Goal: Task Accomplishment & Management: Use online tool/utility

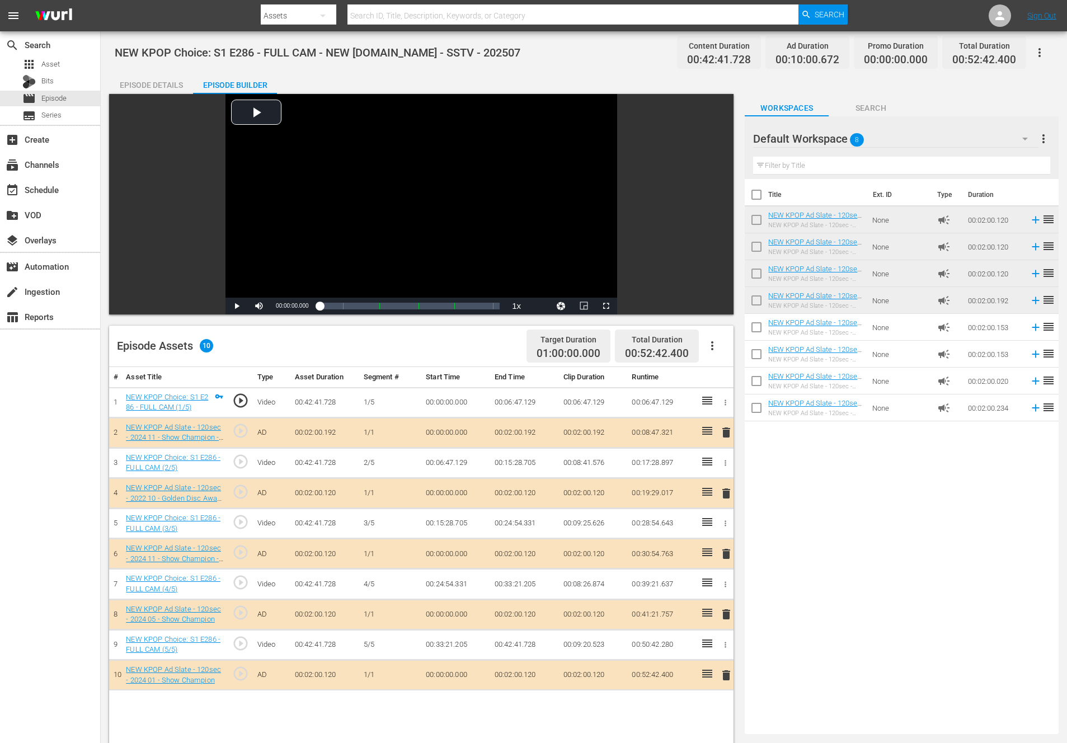
click at [729, 669] on span "delete" at bounding box center [725, 675] width 13 height 13
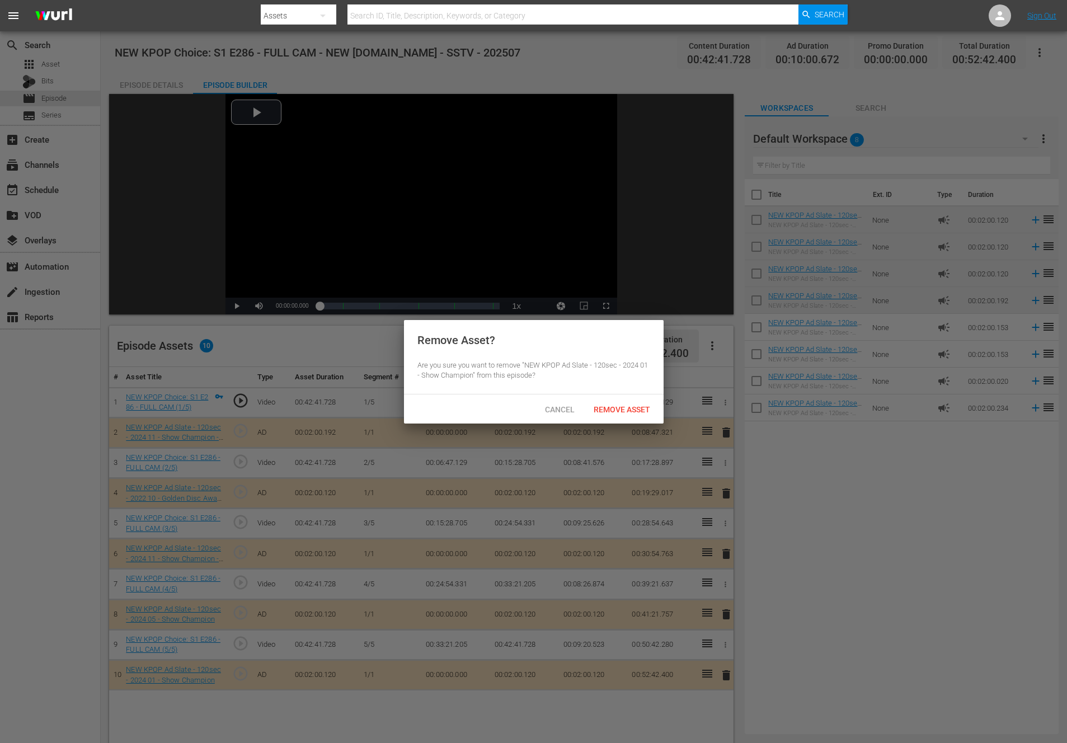
click at [719, 667] on button "delete" at bounding box center [725, 675] width 13 height 16
click at [633, 405] on span "Remove Asset" at bounding box center [622, 409] width 74 height 9
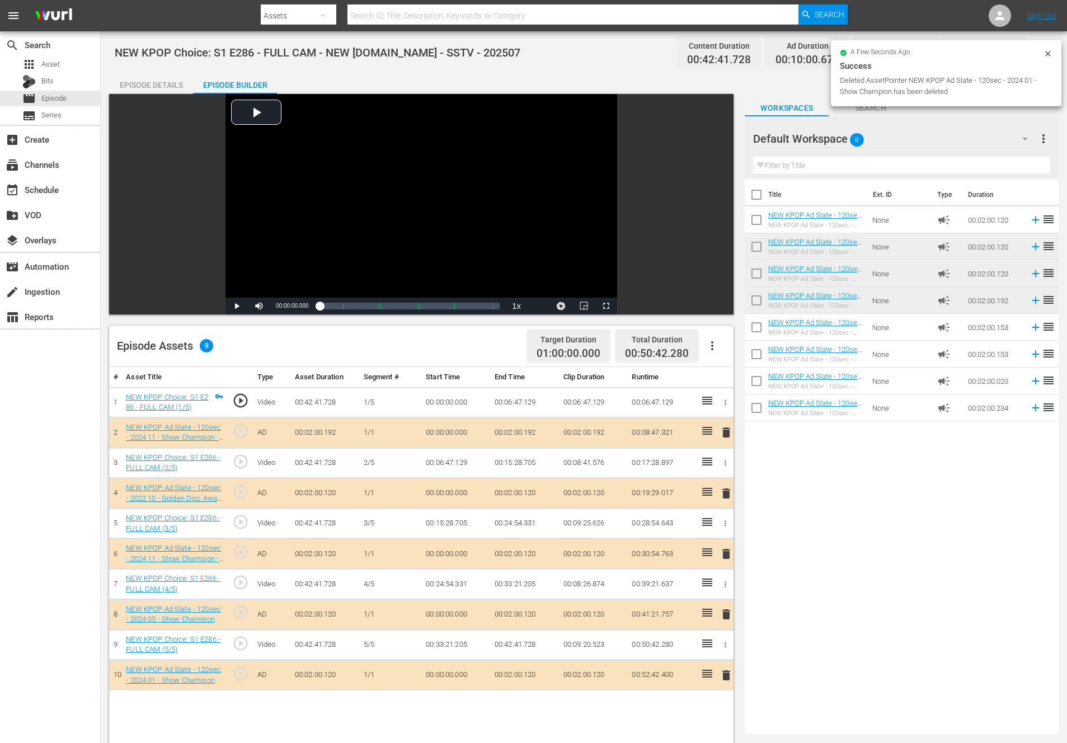
click at [956, 510] on div "Title Ext. ID Type Duration NEW KPOP Ad Slate - 120sec - 2024 01 - Show Champio…" at bounding box center [902, 454] width 314 height 550
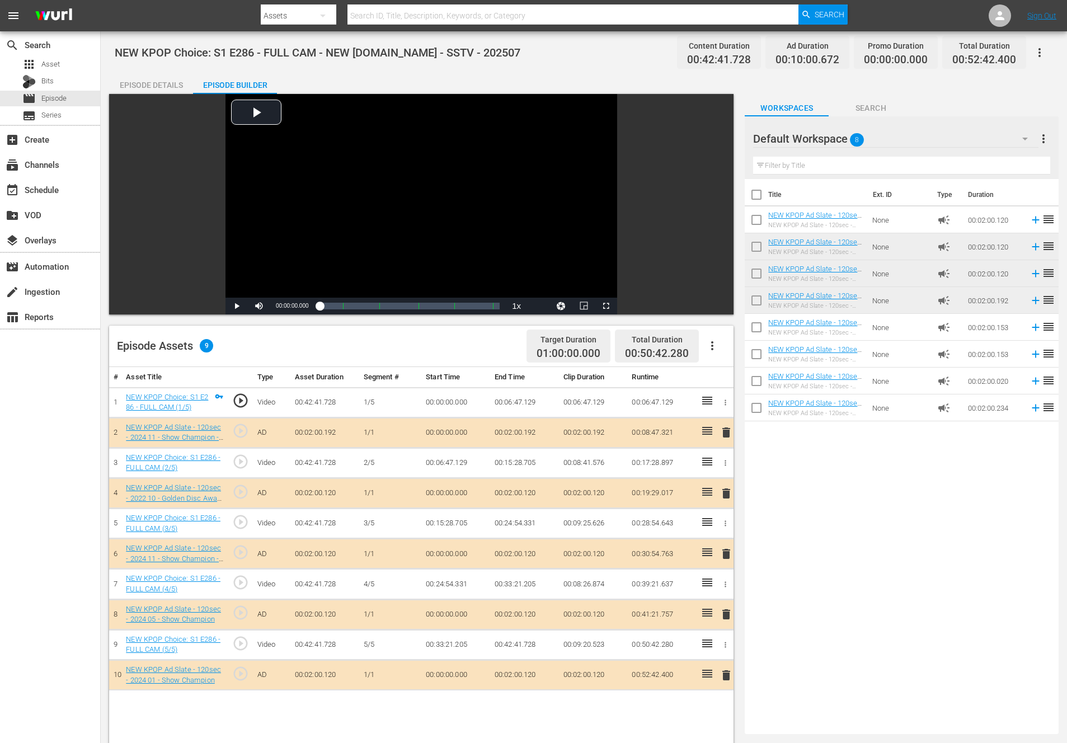
click at [805, 420] on td "NEW KPOP Ad Slate - 120sec - 2025 09 - Show Champion - 1 (키오프-엔믹스-피프티피프티- 하츠투하츠…" at bounding box center [817, 407] width 99 height 27
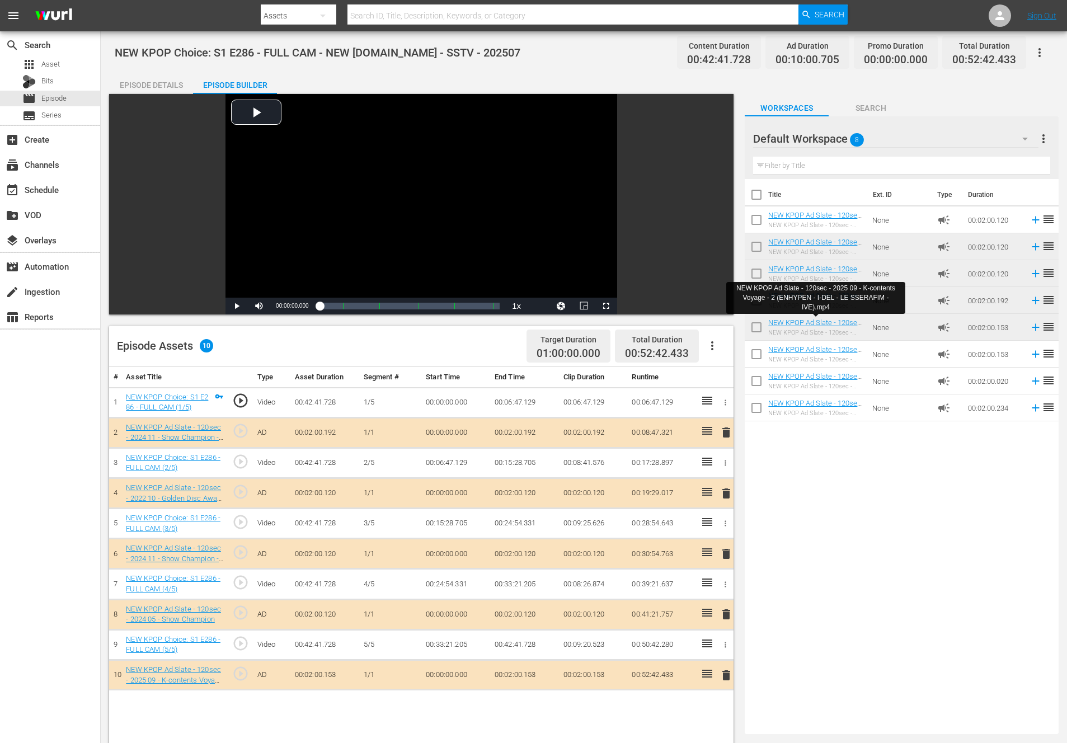
click at [723, 545] on div "delete" at bounding box center [724, 553] width 10 height 16
click at [721, 567] on td "delete" at bounding box center [724, 554] width 18 height 30
click at [726, 561] on button "delete" at bounding box center [725, 553] width 13 height 16
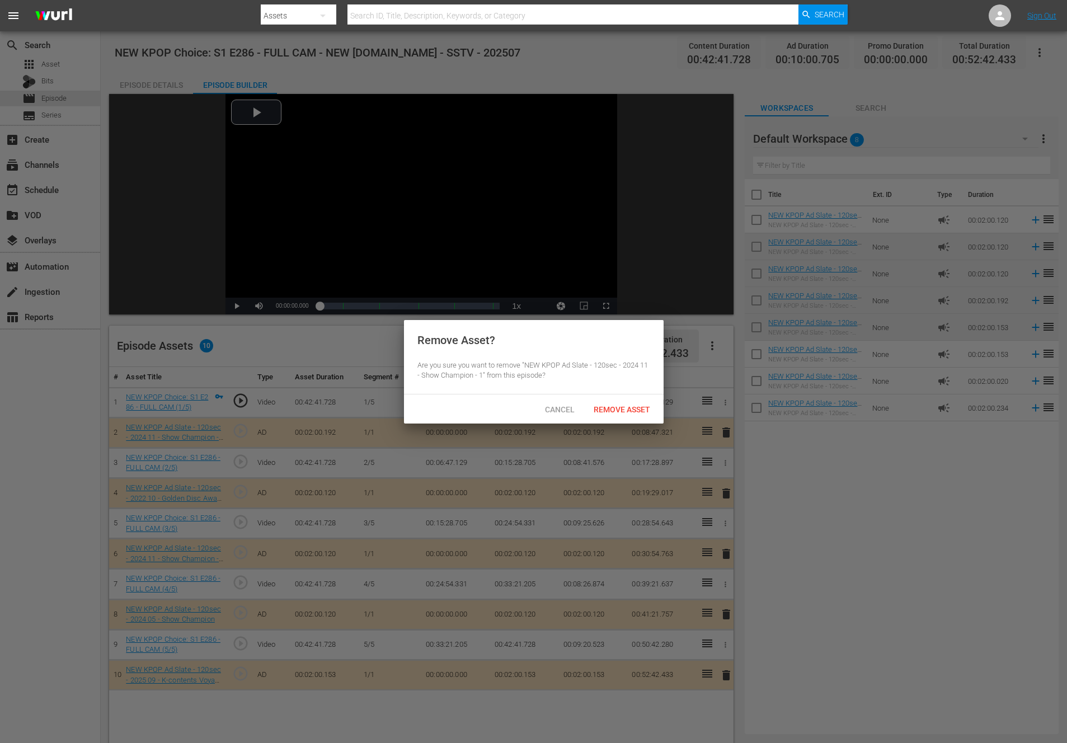
click at [608, 403] on div "Remove Asset" at bounding box center [622, 409] width 74 height 21
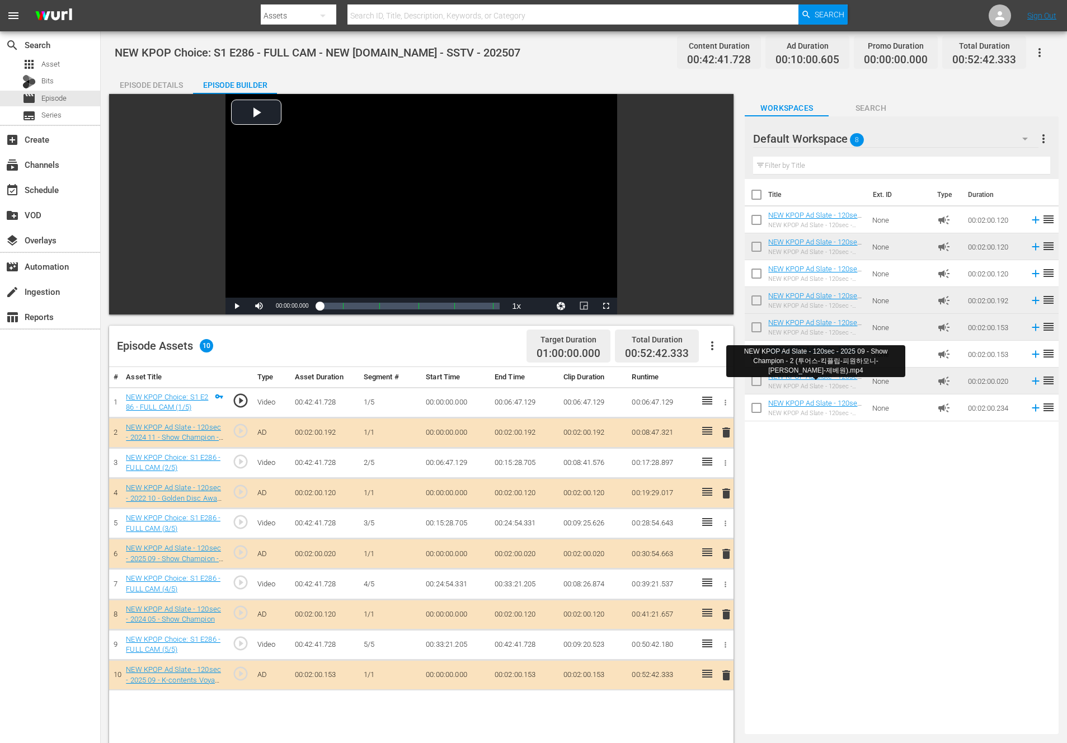
drag, startPoint x: 789, startPoint y: 379, endPoint x: 713, endPoint y: 0, distance: 386.3
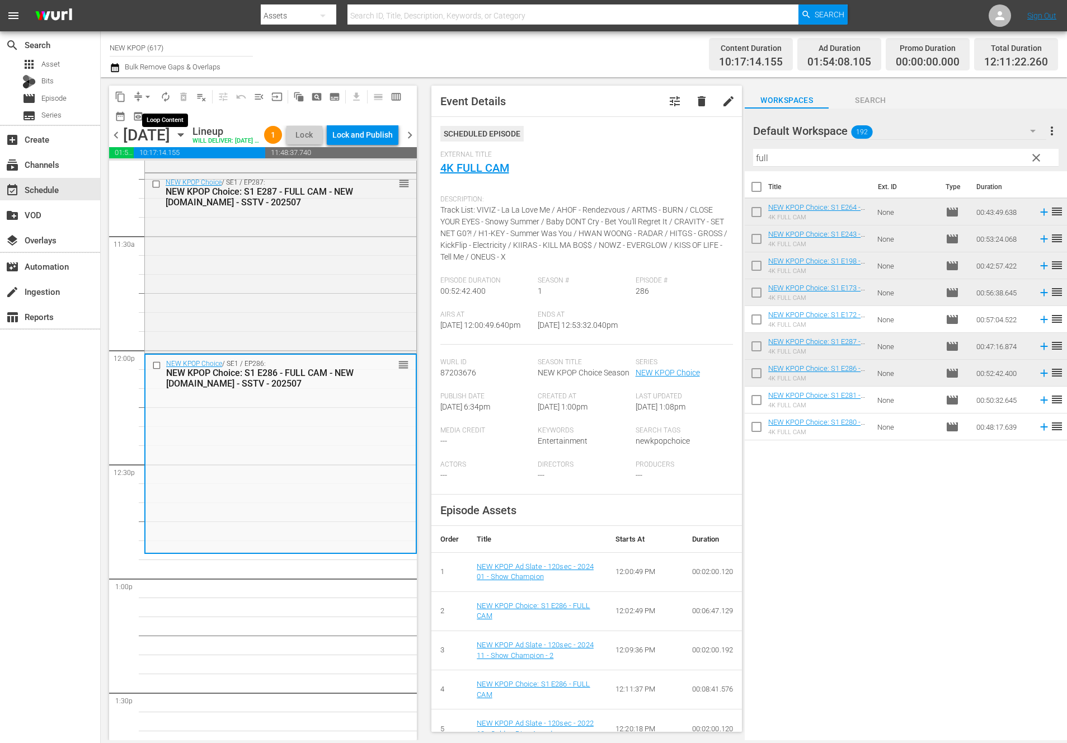
click at [164, 98] on span "autorenew_outlined" at bounding box center [165, 96] width 11 height 11
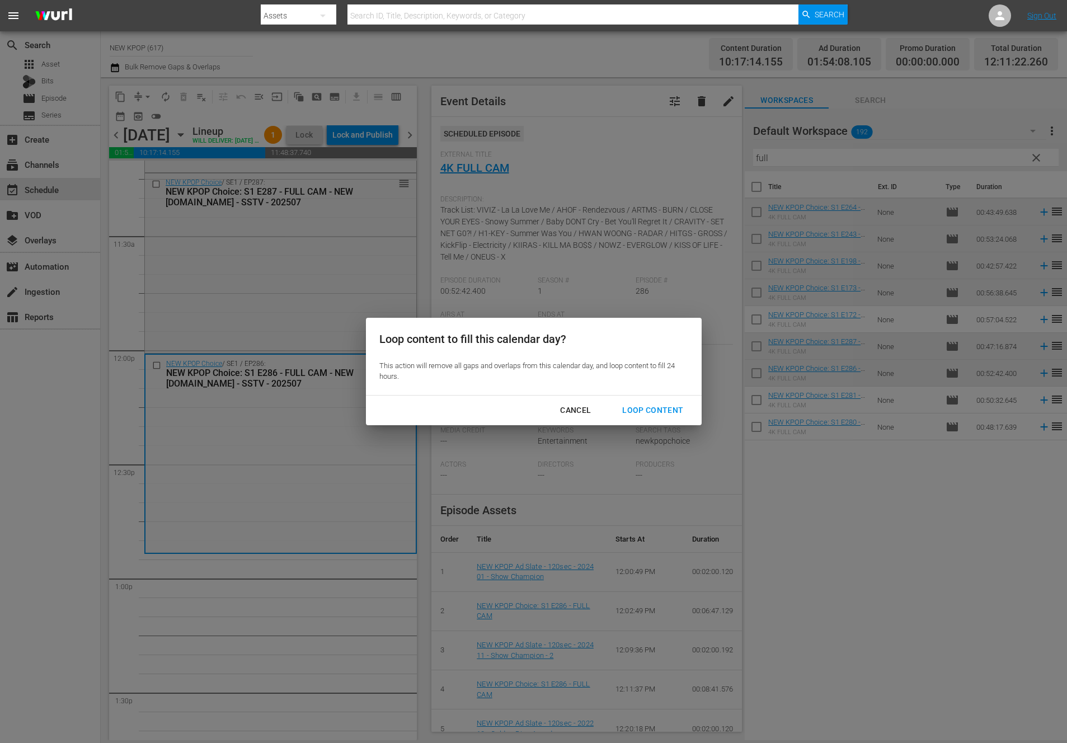
click at [683, 408] on div "Loop Content" at bounding box center [652, 410] width 79 height 14
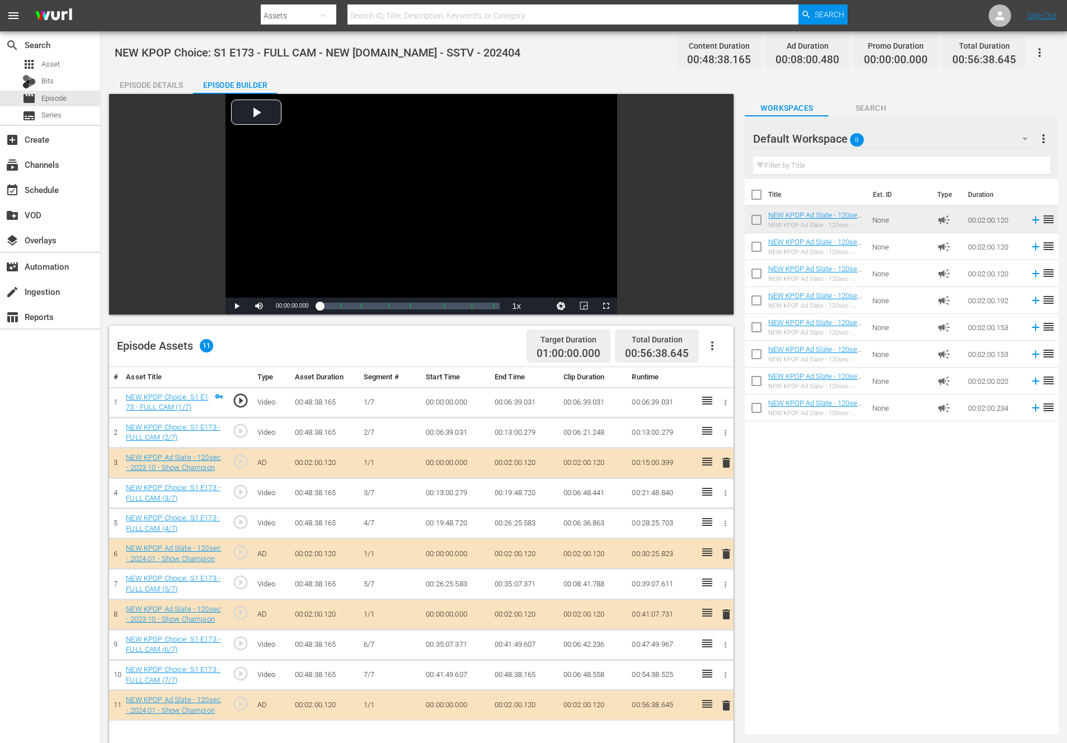
scroll to position [35, 0]
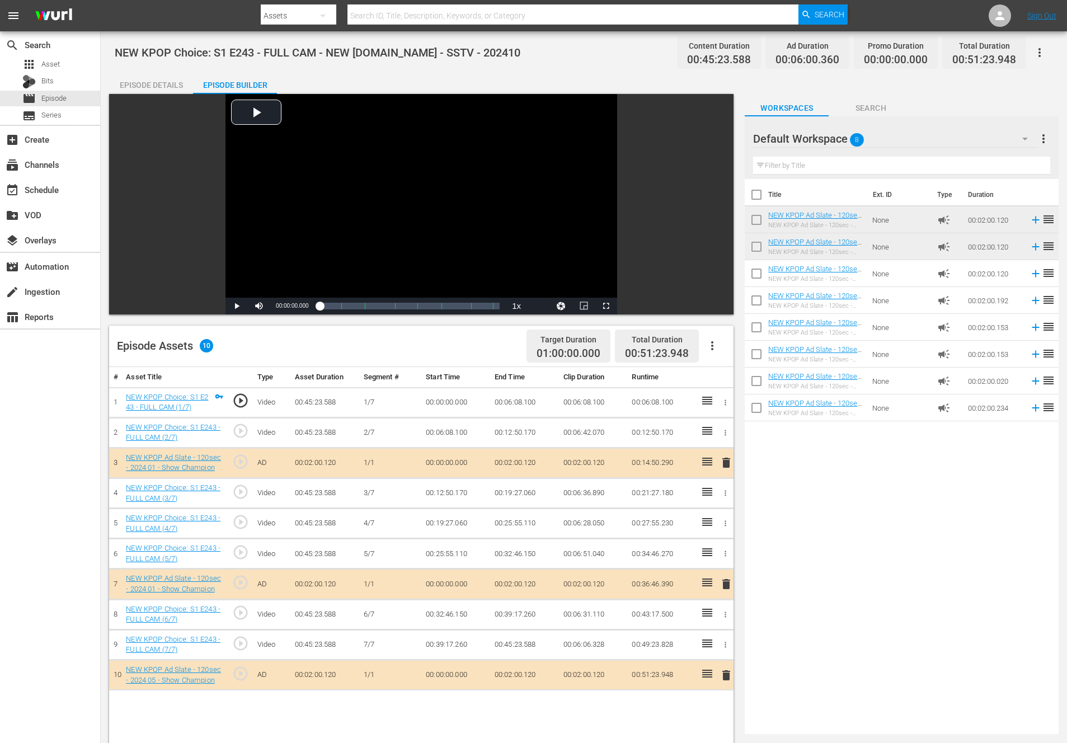
click at [859, 496] on div "Title Ext. ID Type Duration NEW KPOP Ad Slate - 120sec - 2024 01 - Show Champio…" at bounding box center [902, 454] width 314 height 550
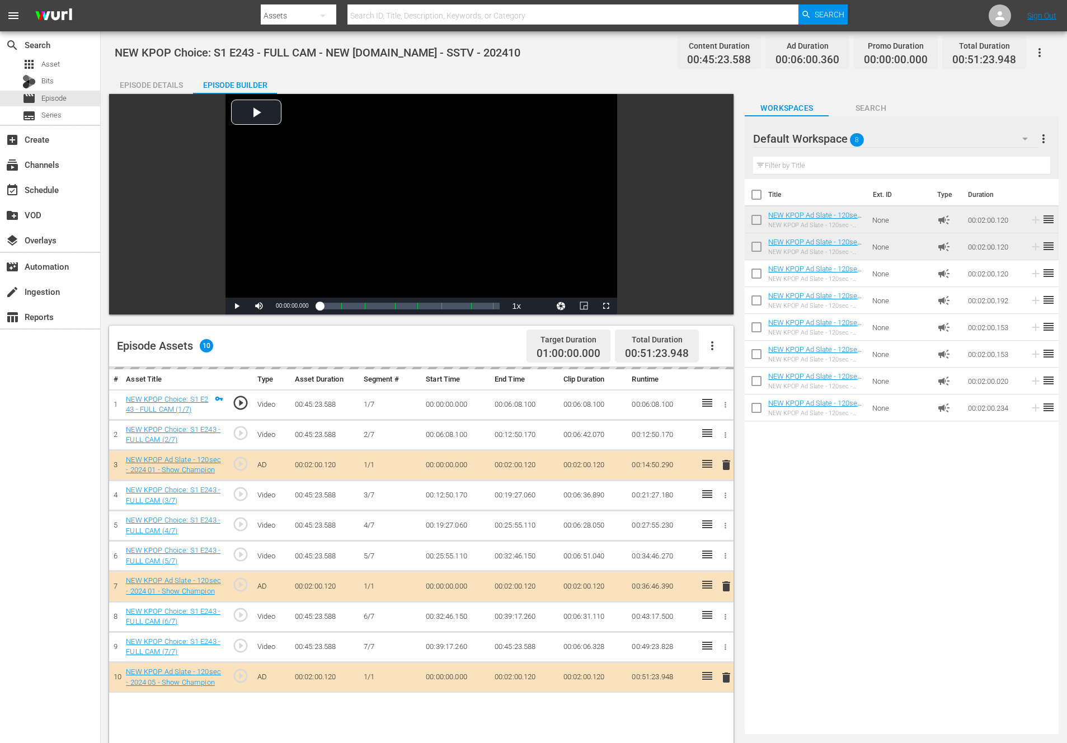
click at [975, 567] on div "Title Ext. ID Type Duration NEW KPOP Ad Slate - 120sec - 2024 01 - Show Champio…" at bounding box center [902, 454] width 314 height 550
click at [728, 487] on td at bounding box center [724, 496] width 18 height 30
